Goal: Use online tool/utility: Utilize a website feature to perform a specific function

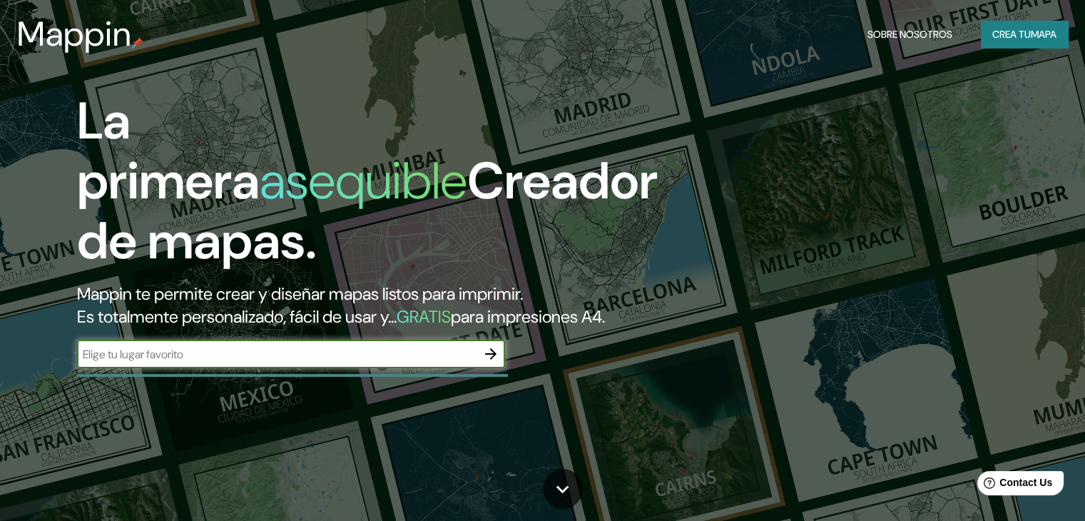
click at [194, 362] on input "text" at bounding box center [276, 354] width 399 height 16
click at [93, 362] on input "nexico" at bounding box center [276, 354] width 399 height 16
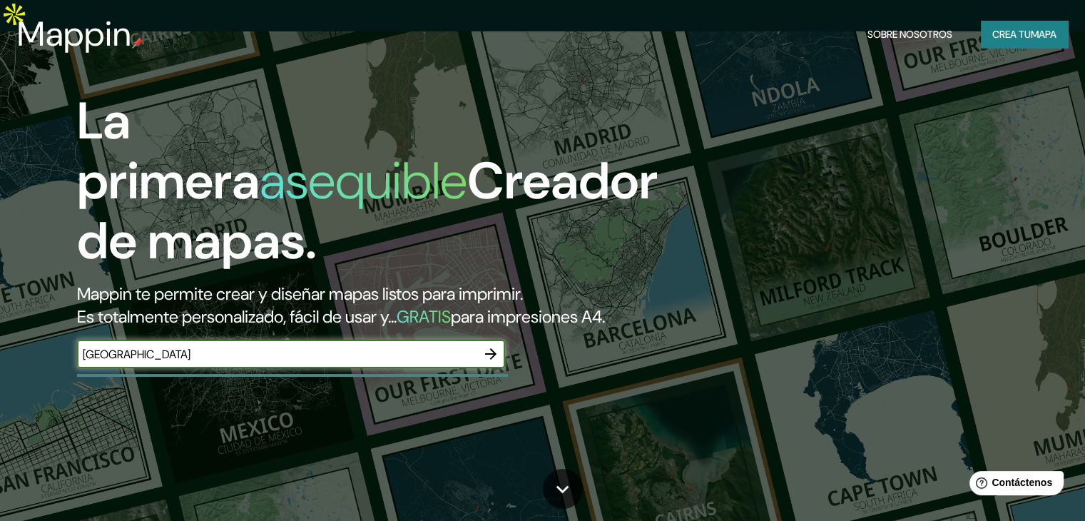
type input "[GEOGRAPHIC_DATA]"
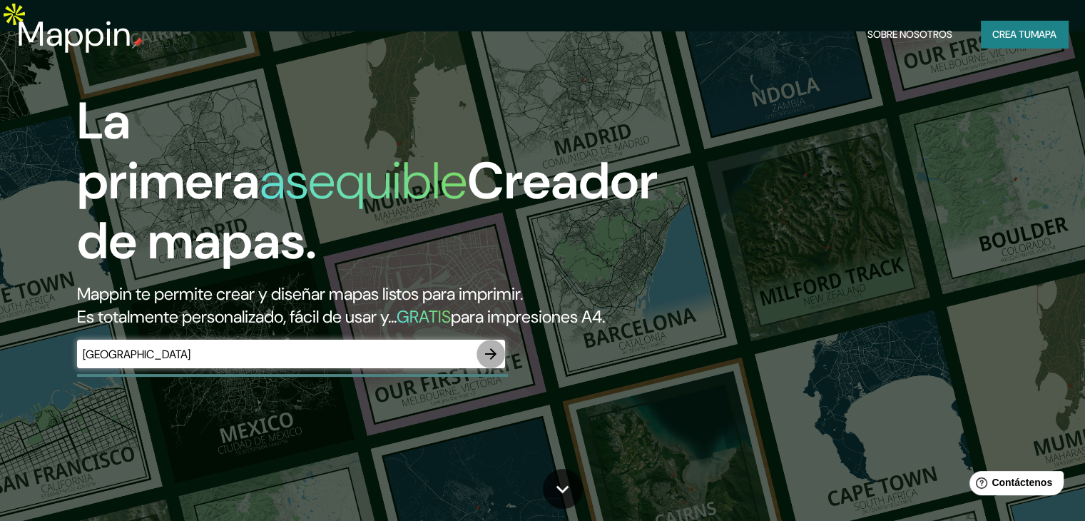
click at [486, 362] on icon "button" at bounding box center [490, 353] width 17 height 17
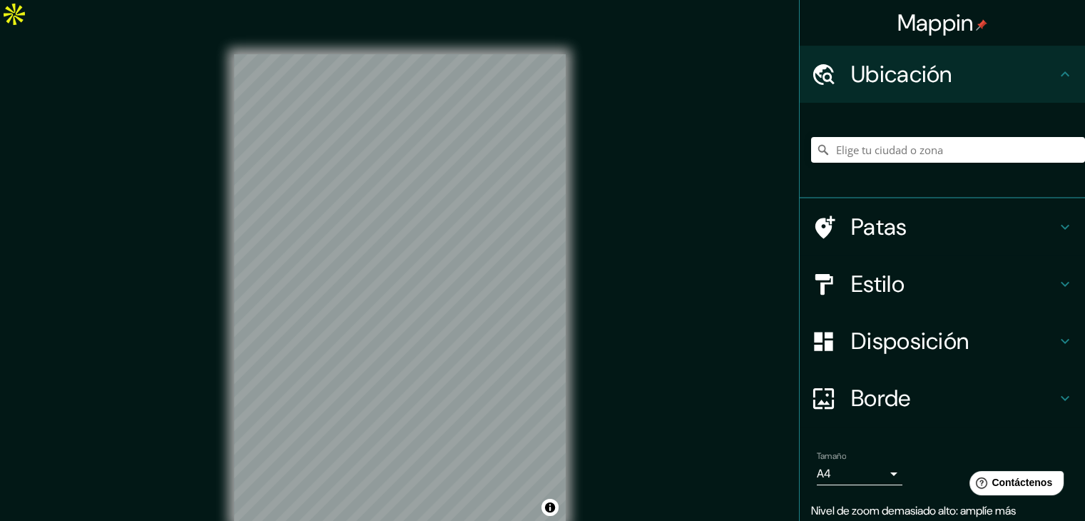
click at [688, 200] on div "Mappin Ubicación Patas Estilo Disposición Borde Elige un borde. Consejo : puede…" at bounding box center [542, 299] width 1085 height 537
click at [680, 150] on div "Mappin Ubicación Patas Estilo Disposición Borde Elige un borde. Consejo : puede…" at bounding box center [542, 299] width 1085 height 537
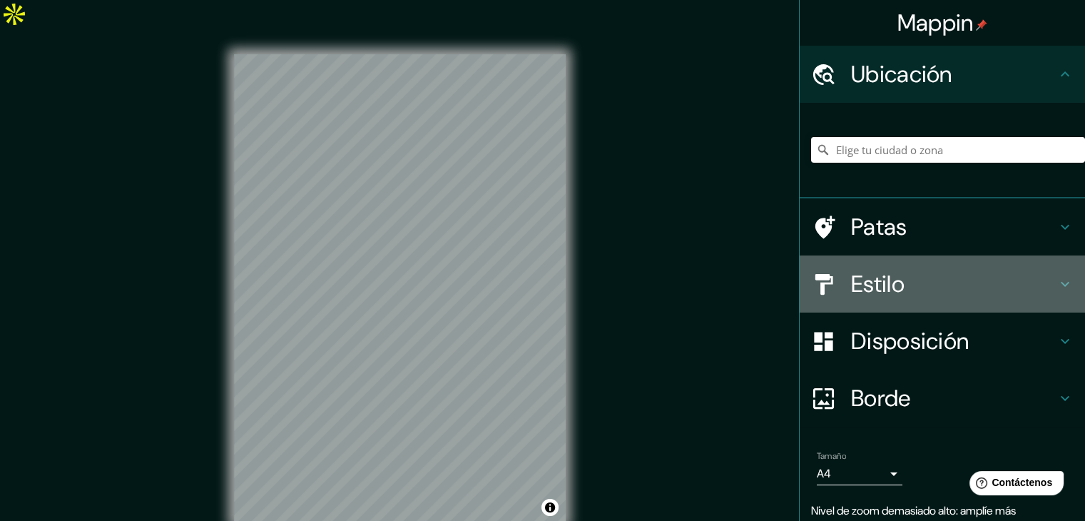
click at [854, 285] on font "Estilo" at bounding box center [877, 284] width 53 height 30
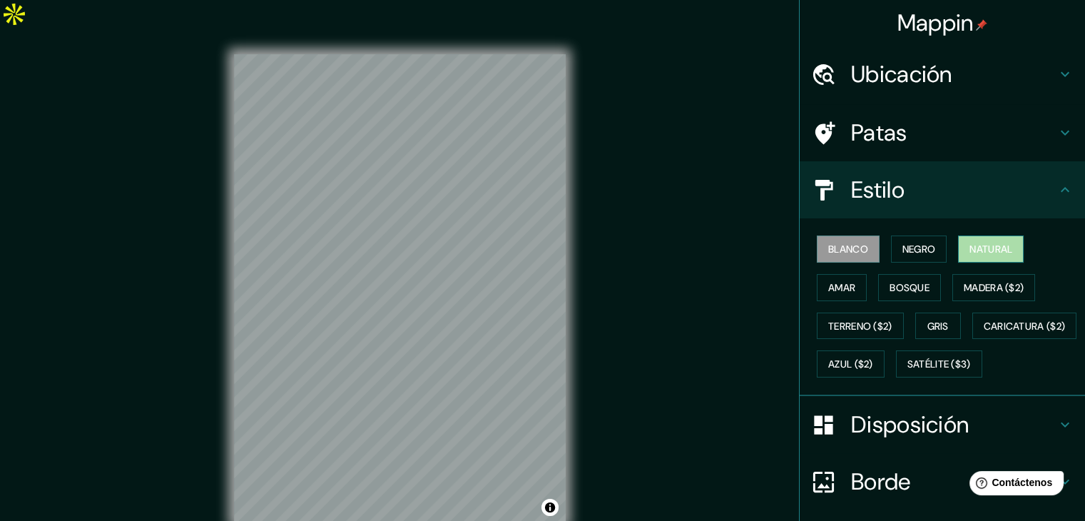
click at [969, 252] on font "Natural" at bounding box center [990, 248] width 43 height 13
click at [834, 286] on font "Amar" at bounding box center [841, 287] width 27 height 13
click at [996, 246] on font "Natural" at bounding box center [990, 248] width 43 height 13
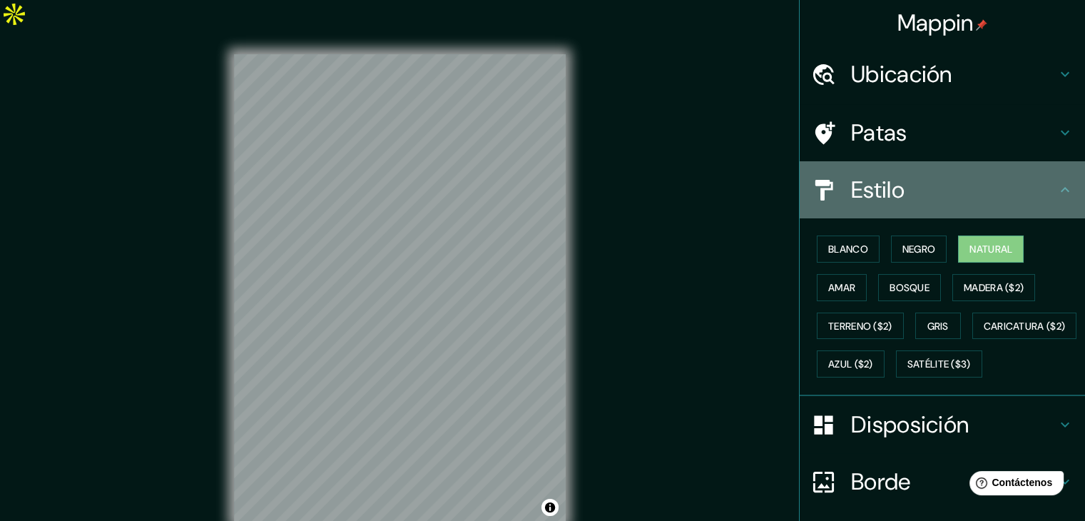
click at [916, 180] on h4 "Estilo" at bounding box center [953, 189] width 205 height 29
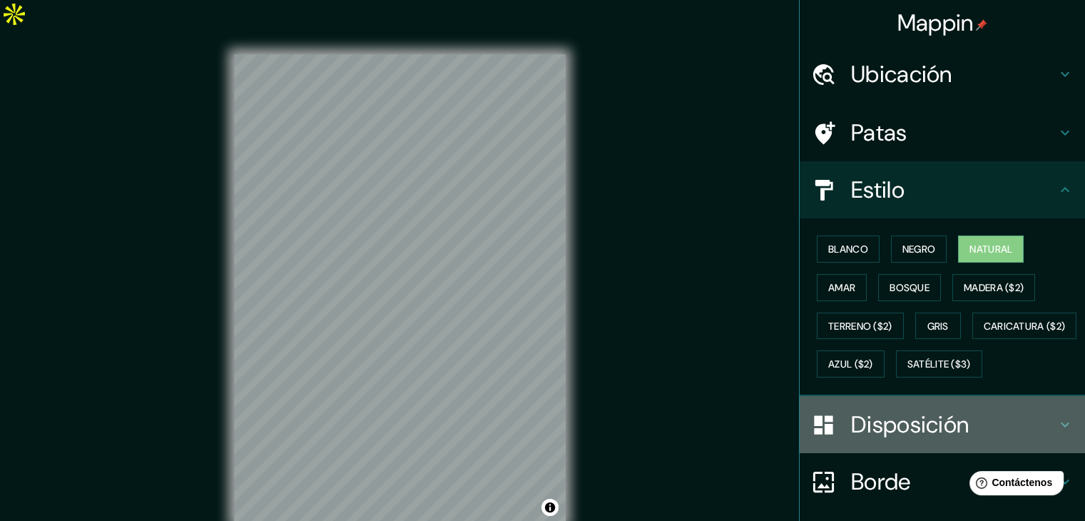
click at [894, 439] on font "Disposición" at bounding box center [910, 424] width 118 height 30
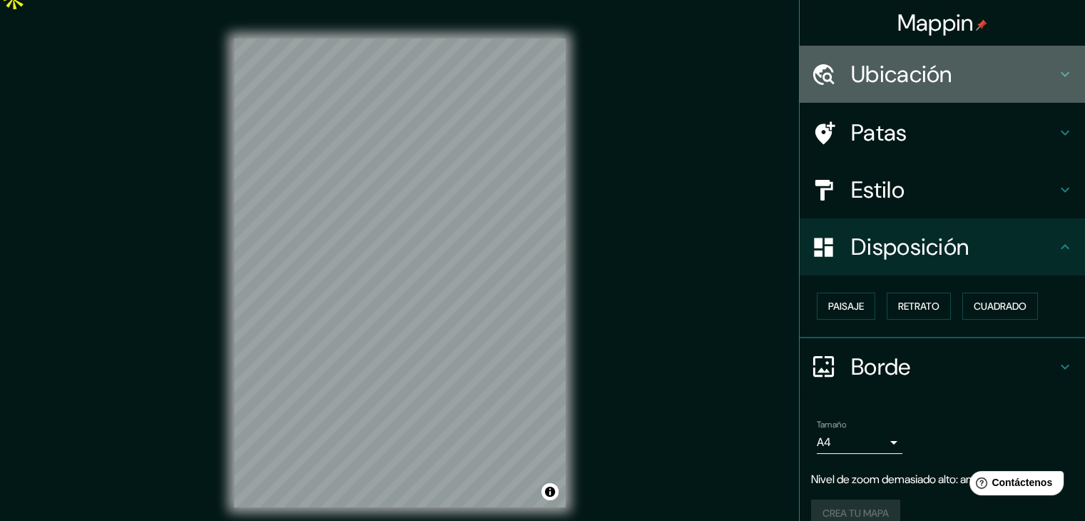
click at [937, 61] on font "Ubicación" at bounding box center [901, 74] width 101 height 30
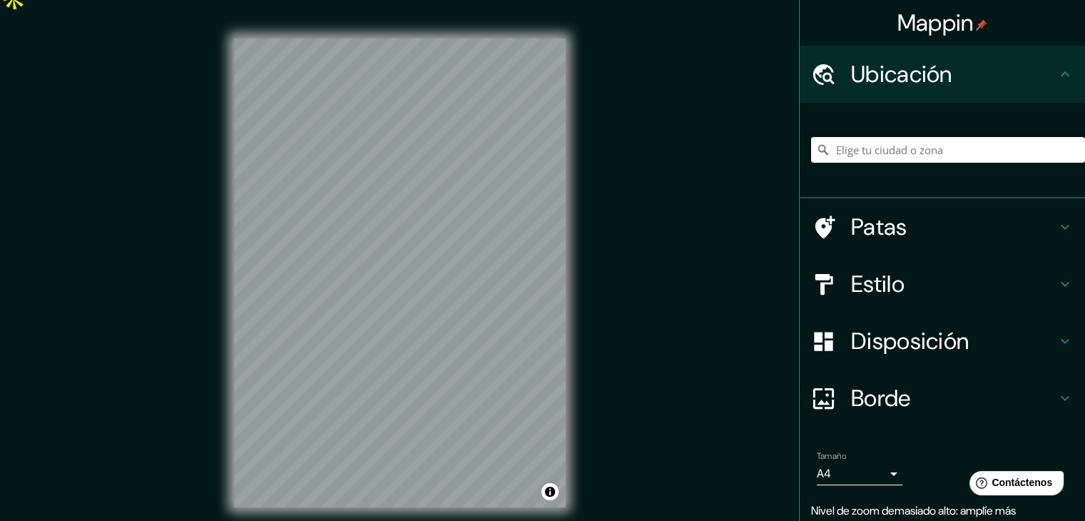
click at [877, 152] on input "Elige tu ciudad o zona" at bounding box center [948, 150] width 274 height 26
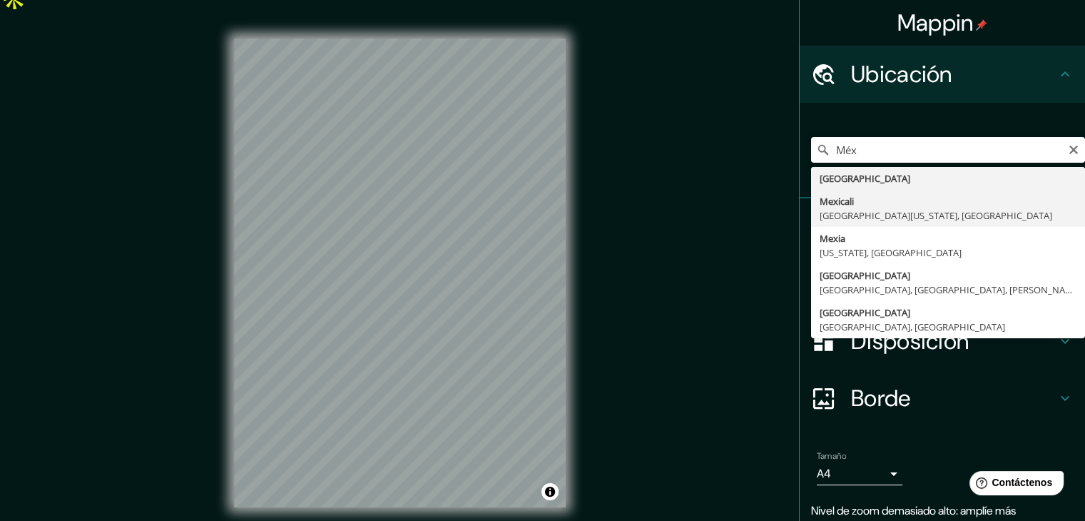
type input "Mexicali, [GEOGRAPHIC_DATA][US_STATE], [GEOGRAPHIC_DATA]"
